Goal: Task Accomplishment & Management: Use online tool/utility

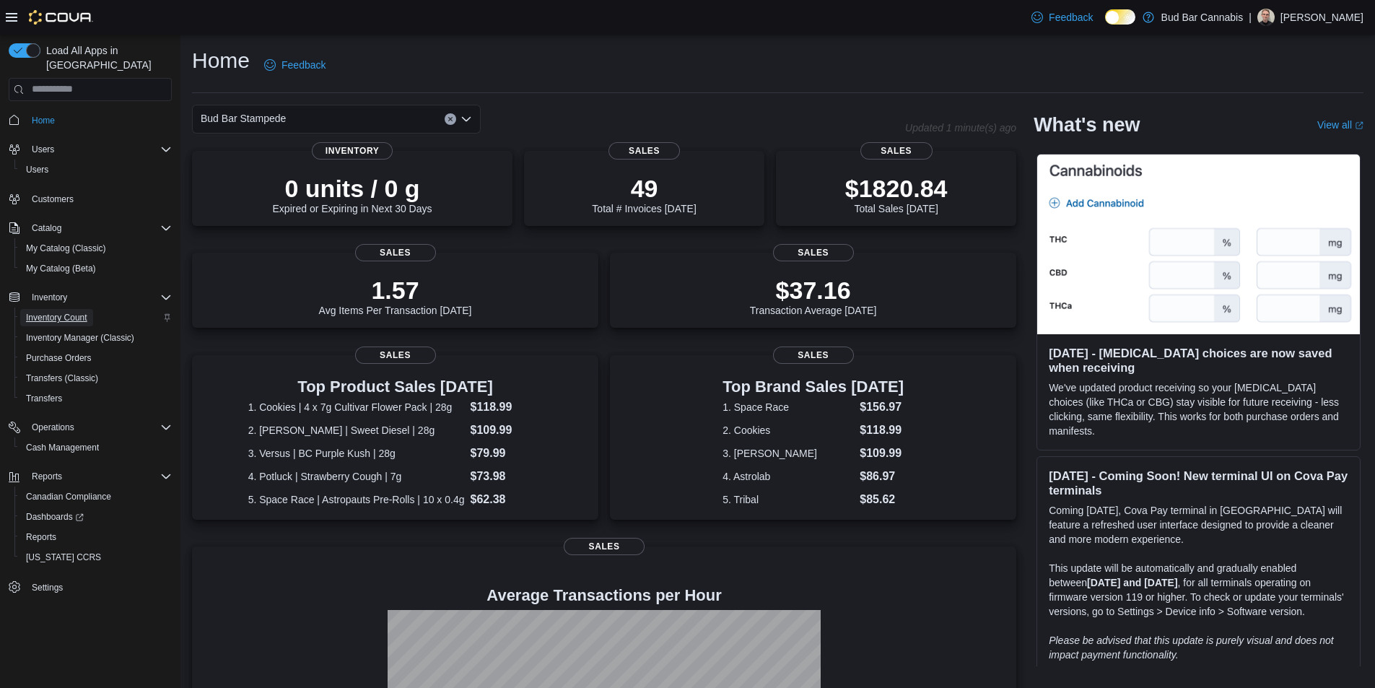
click at [83, 312] on span "Inventory Count" at bounding box center [56, 318] width 61 height 12
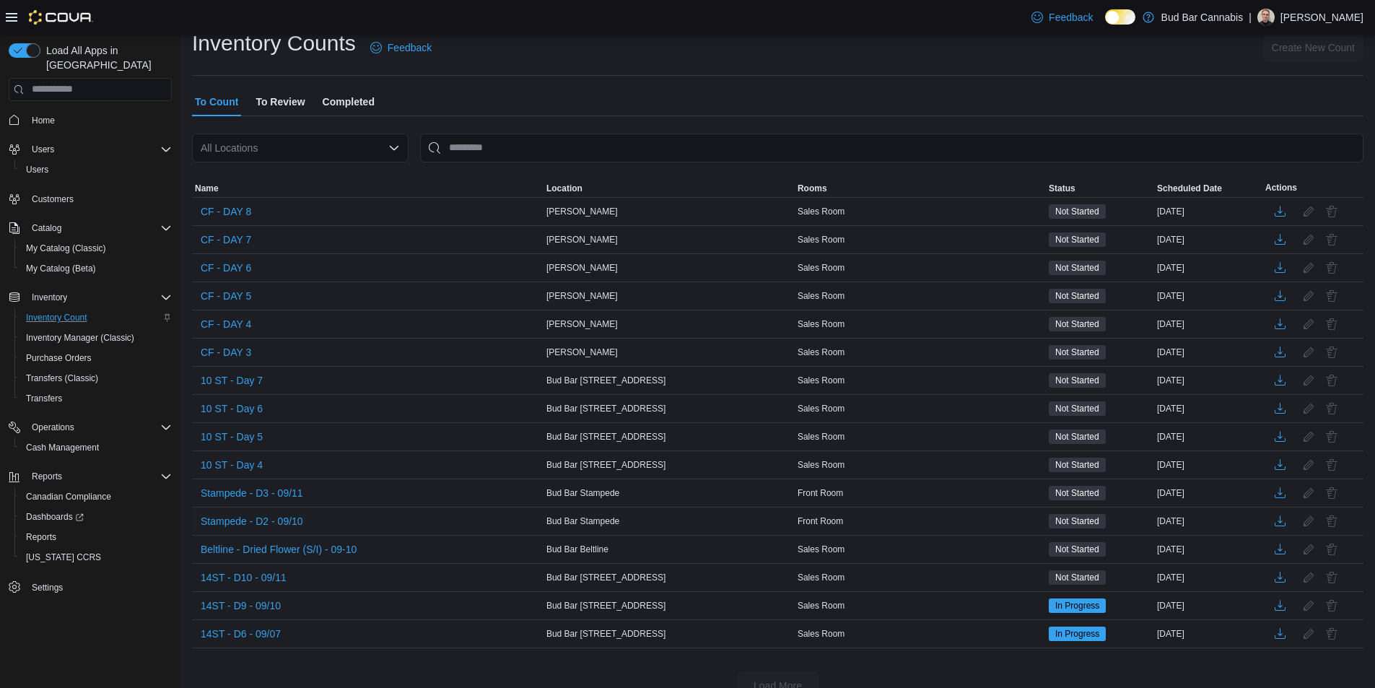
scroll to position [67, 0]
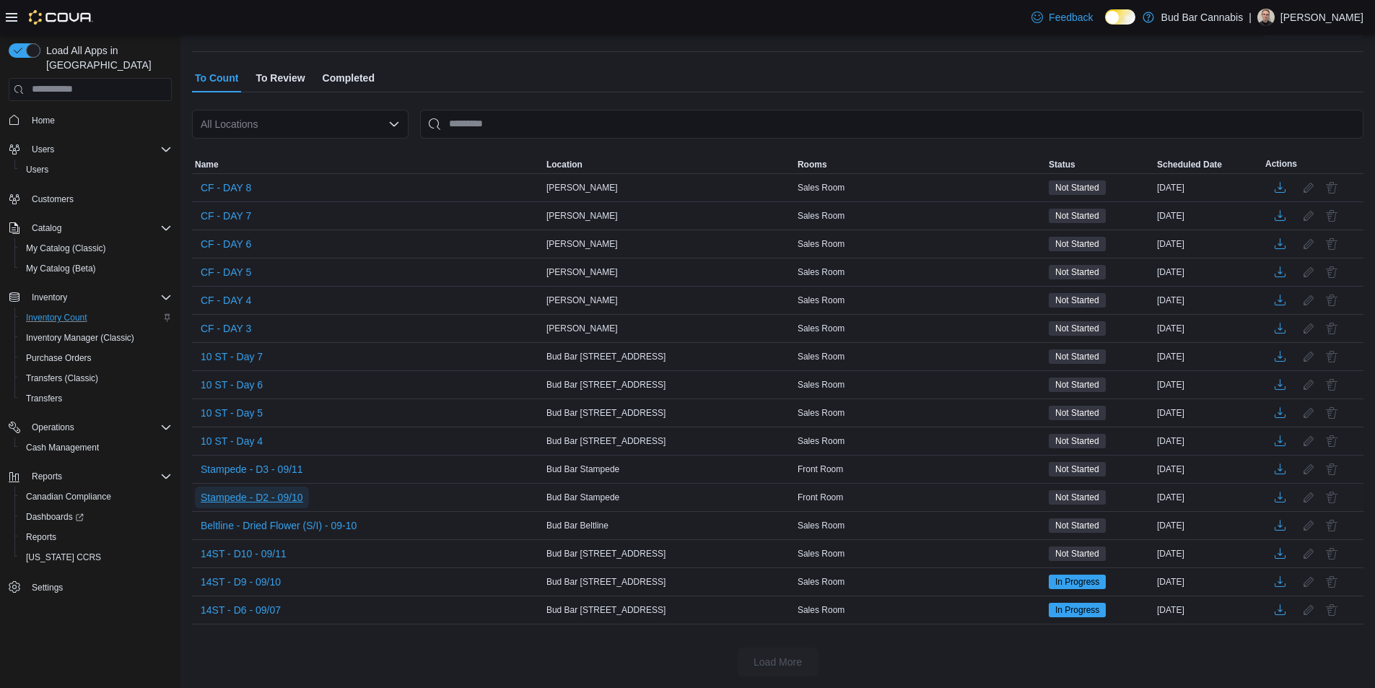
click at [287, 495] on span "Stampede - D2 - 09/10" at bounding box center [252, 497] width 102 height 14
